Goal: Information Seeking & Learning: Compare options

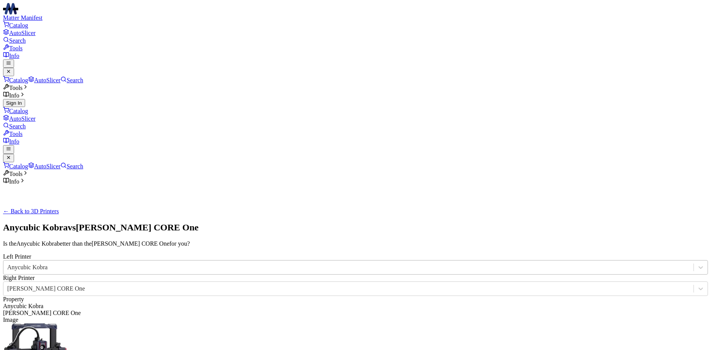
click at [334, 261] on div "Anycubic Kobra" at bounding box center [348, 266] width 690 height 11
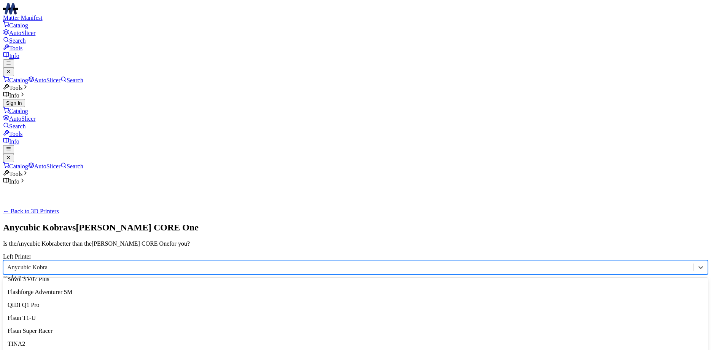
scroll to position [877, 0]
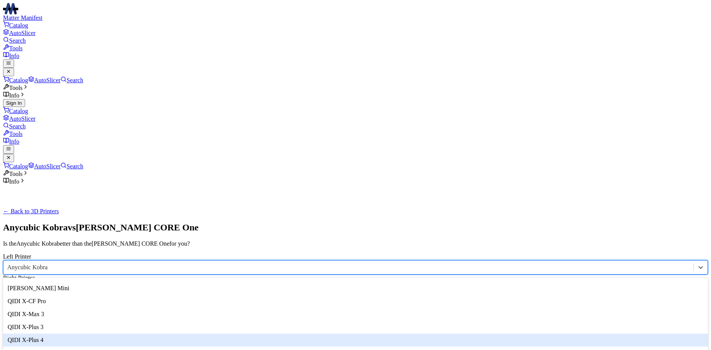
click at [245, 260] on div "Anycubic Kobra" at bounding box center [355, 267] width 705 height 14
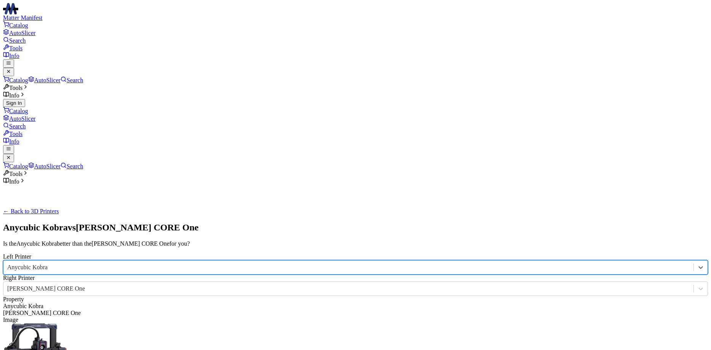
click at [247, 263] on div at bounding box center [348, 267] width 682 height 8
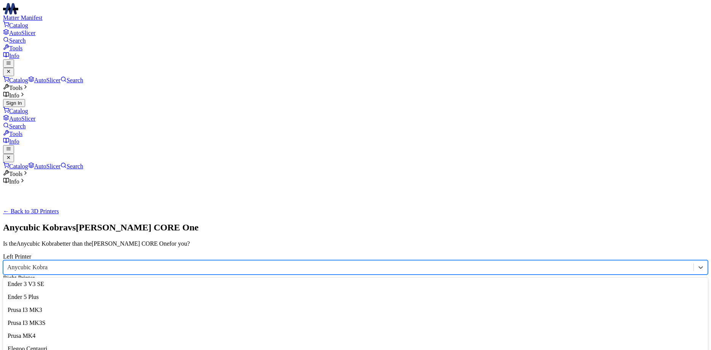
scroll to position [304, 0]
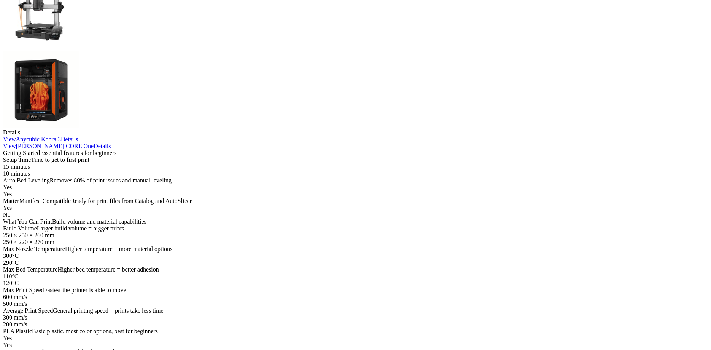
scroll to position [388, 0]
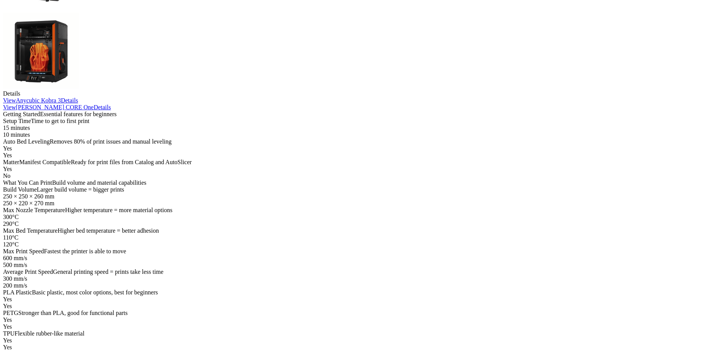
click at [116, 349] on span "Strong and heat resistant, needs enclosure" at bounding box center [66, 353] width 102 height 6
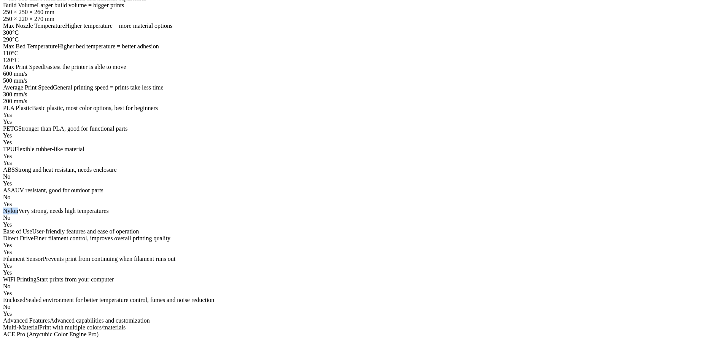
scroll to position [582, 0]
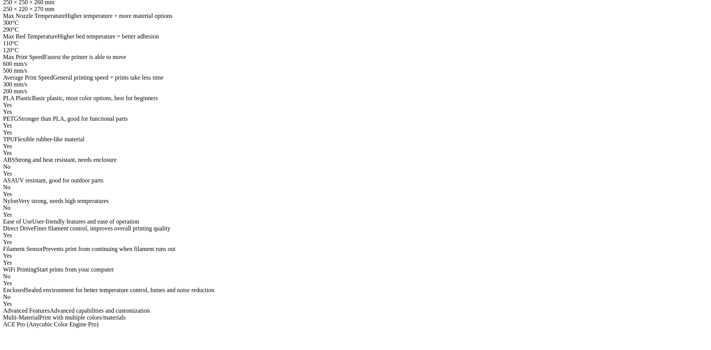
click at [177, 286] on span "Sealed environment for better temperature control, fumes and noise reduction" at bounding box center [119, 289] width 189 height 6
click at [166, 286] on span "Sealed environment for better temperature control, fumes and noise reduction" at bounding box center [119, 289] width 189 height 6
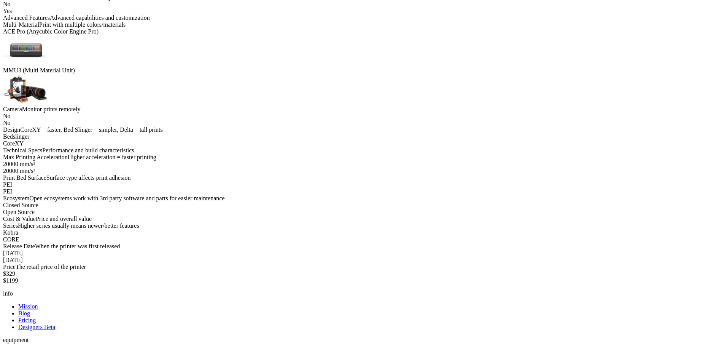
scroll to position [892, 0]
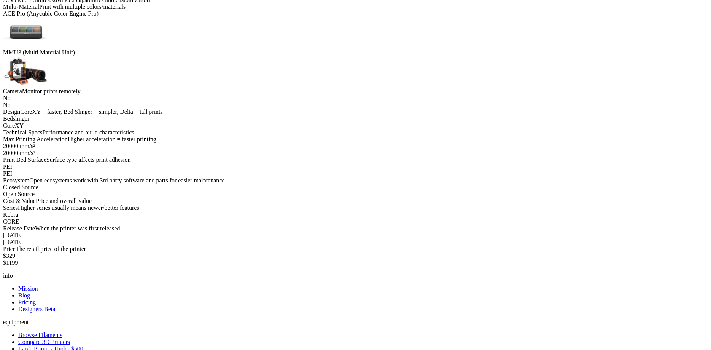
click at [38, 184] on span "Closed Source" at bounding box center [20, 187] width 35 height 6
click at [321, 163] on div "PEI" at bounding box center [355, 166] width 705 height 7
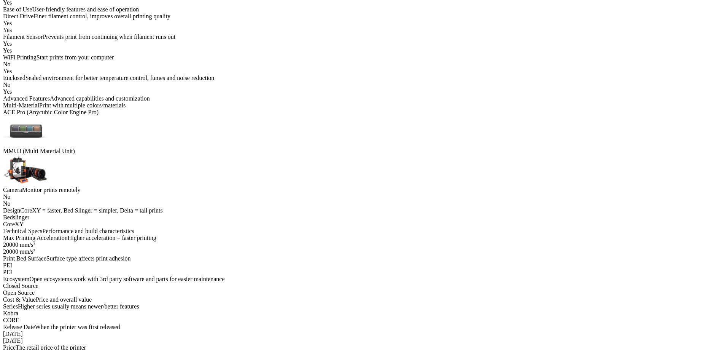
scroll to position [776, 0]
